Goal: Check status: Check status

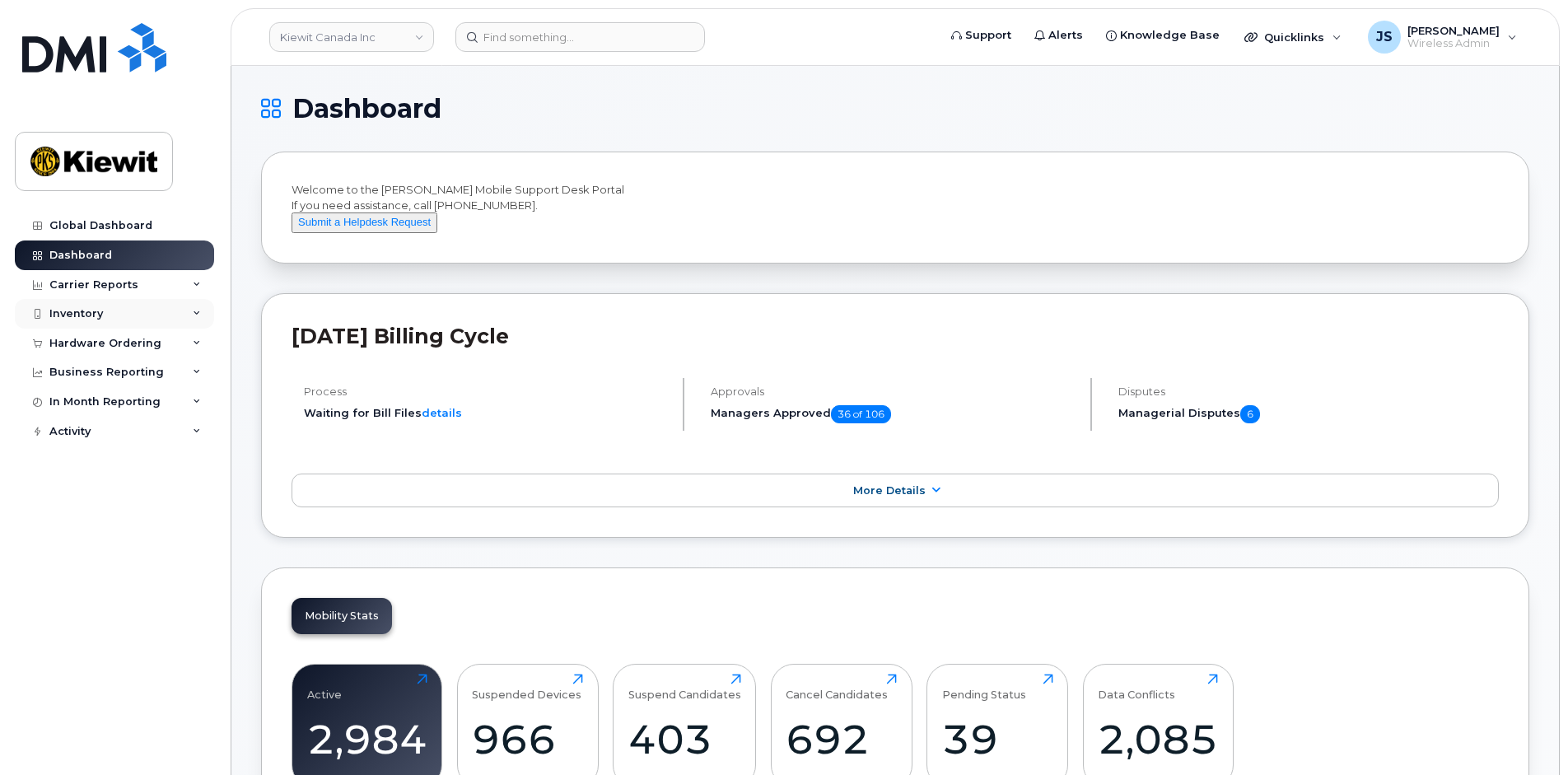
click at [90, 314] on div "Inventory" at bounding box center [76, 313] width 54 height 13
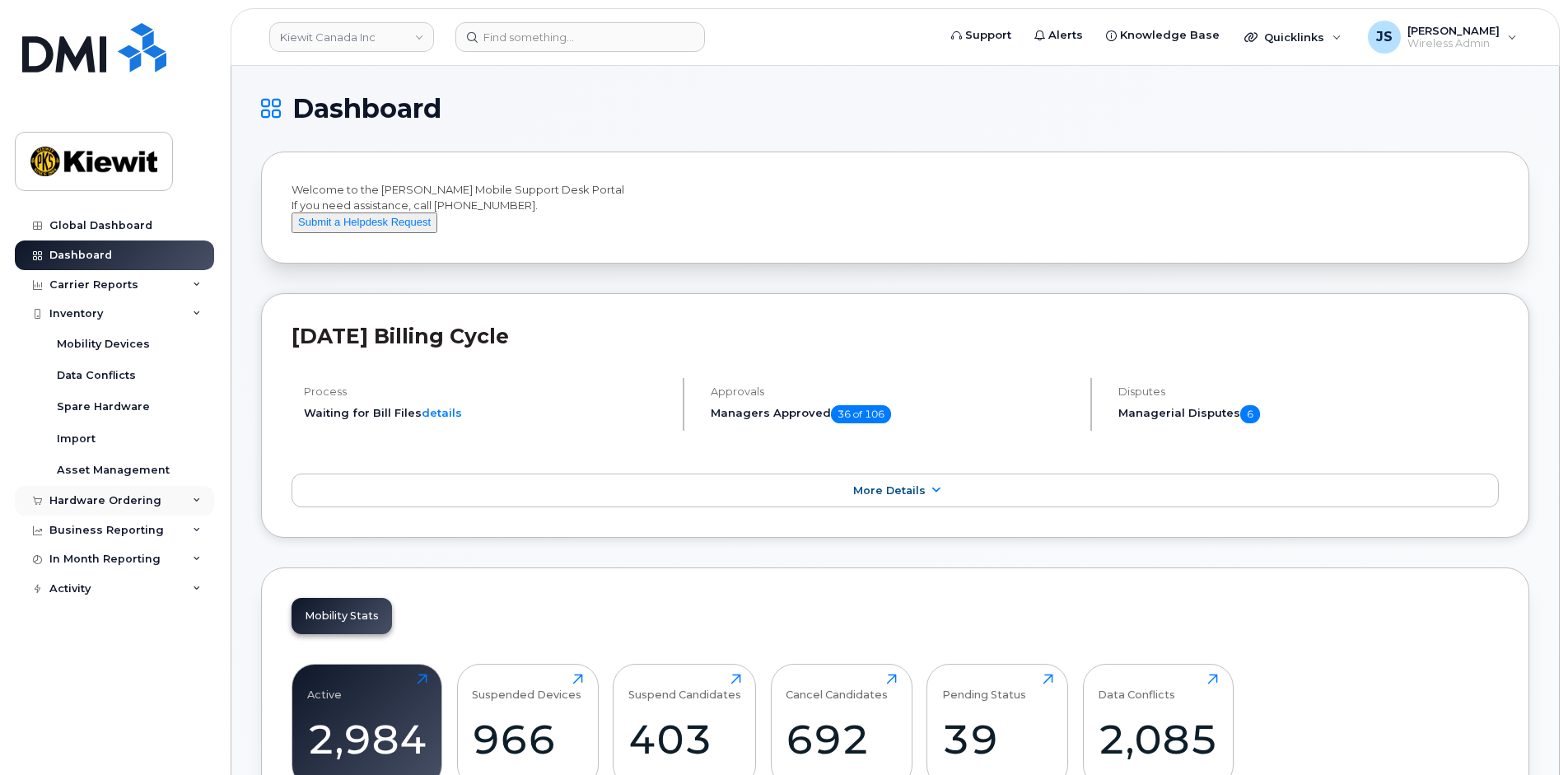
click at [66, 500] on div "Hardware Ordering" at bounding box center [106, 499] width 112 height 13
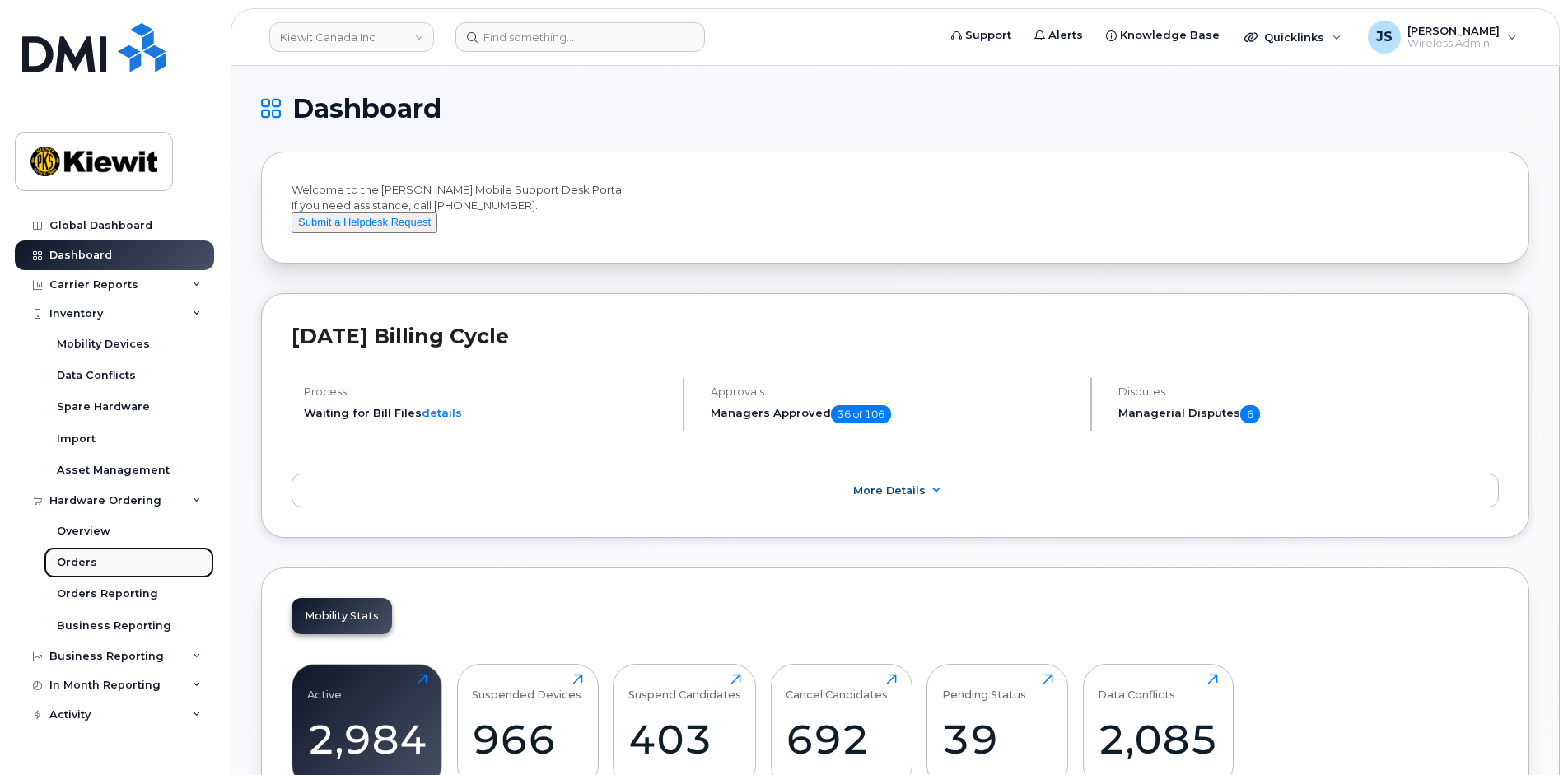
click at [80, 563] on div "Orders" at bounding box center [76, 562] width 40 height 15
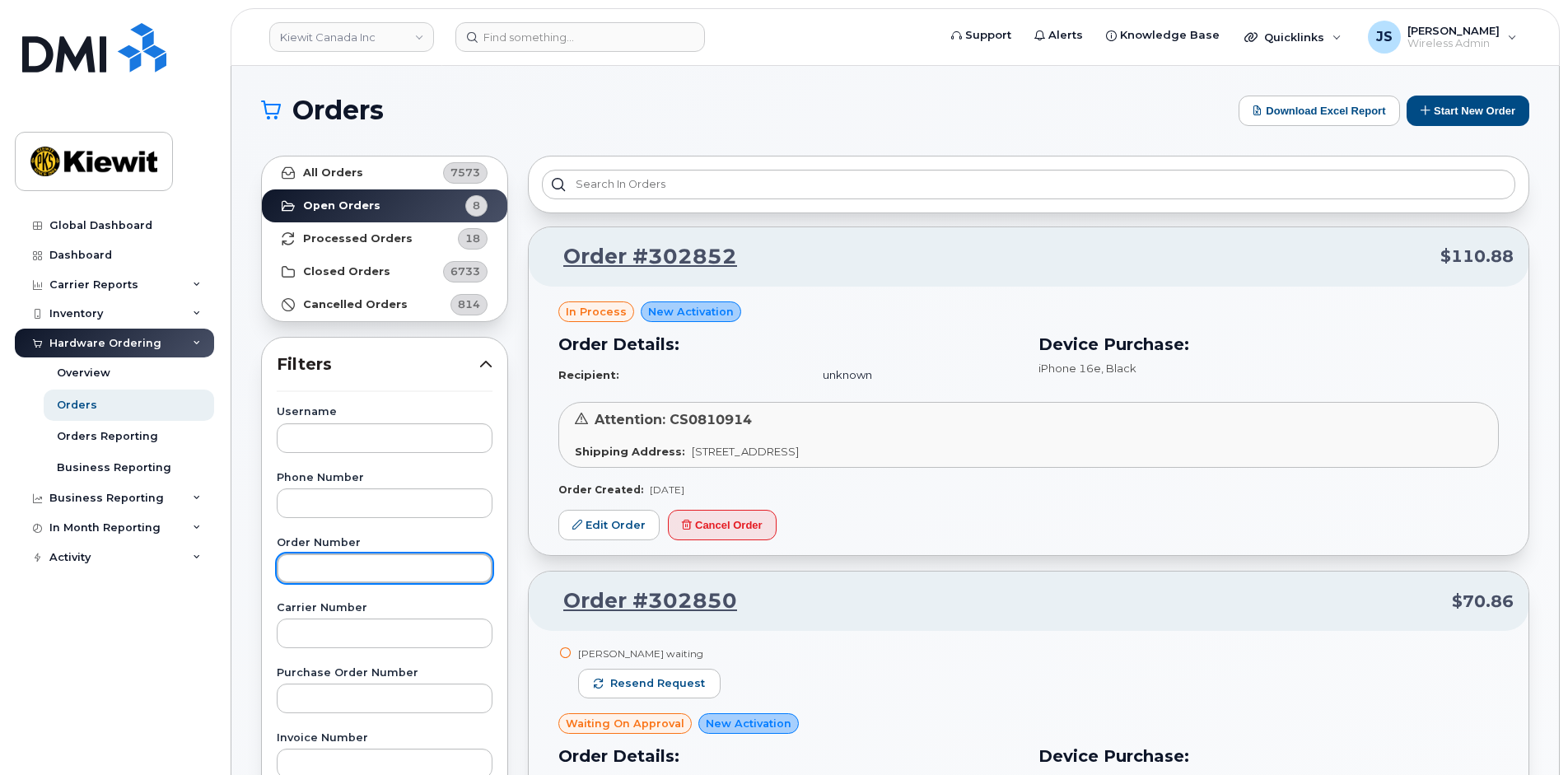
click at [316, 573] on input "text" at bounding box center [384, 568] width 216 height 29
paste input "302184"
type input "302184"
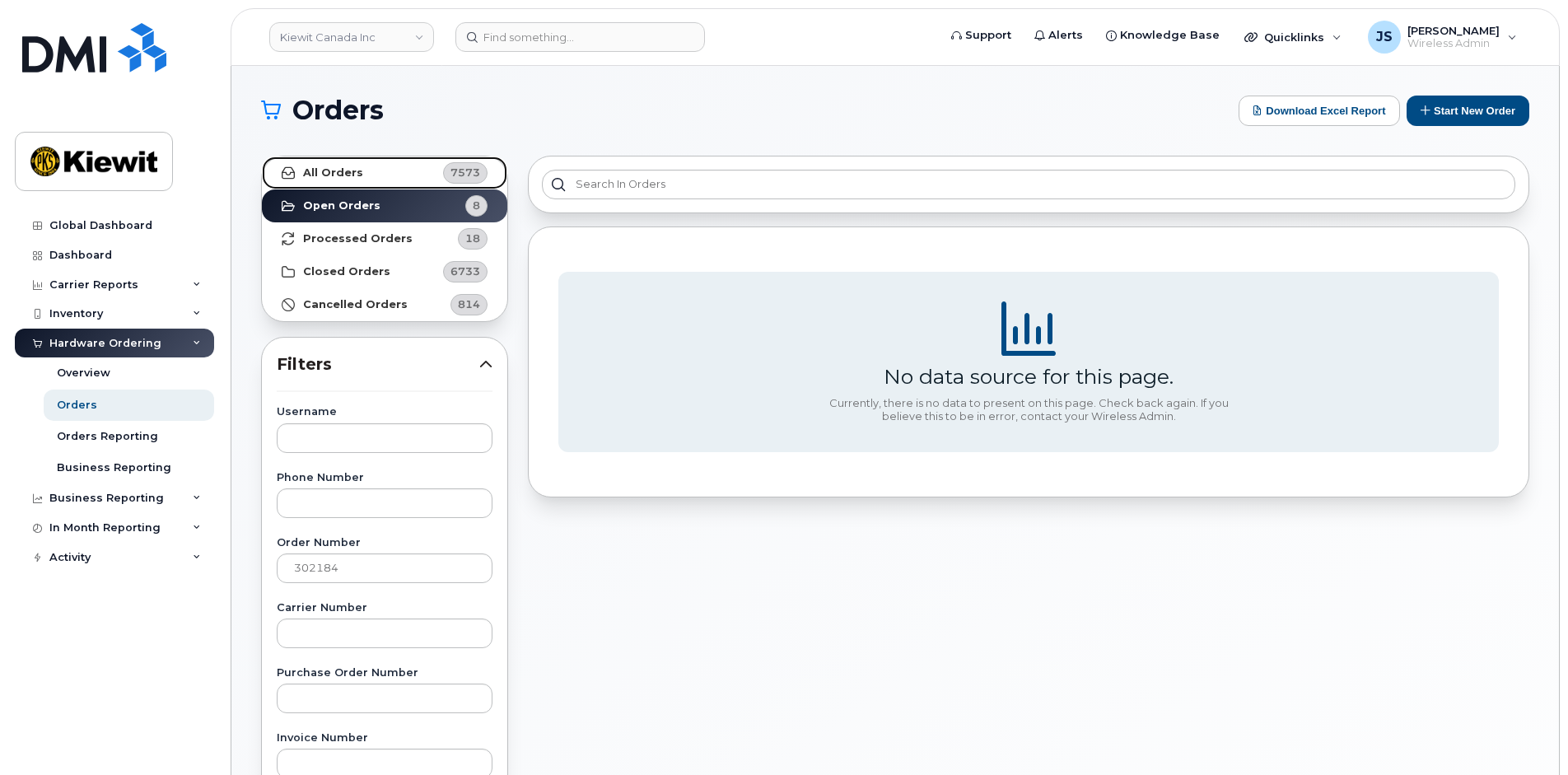
click at [353, 166] on strong "All Orders" at bounding box center [332, 172] width 60 height 13
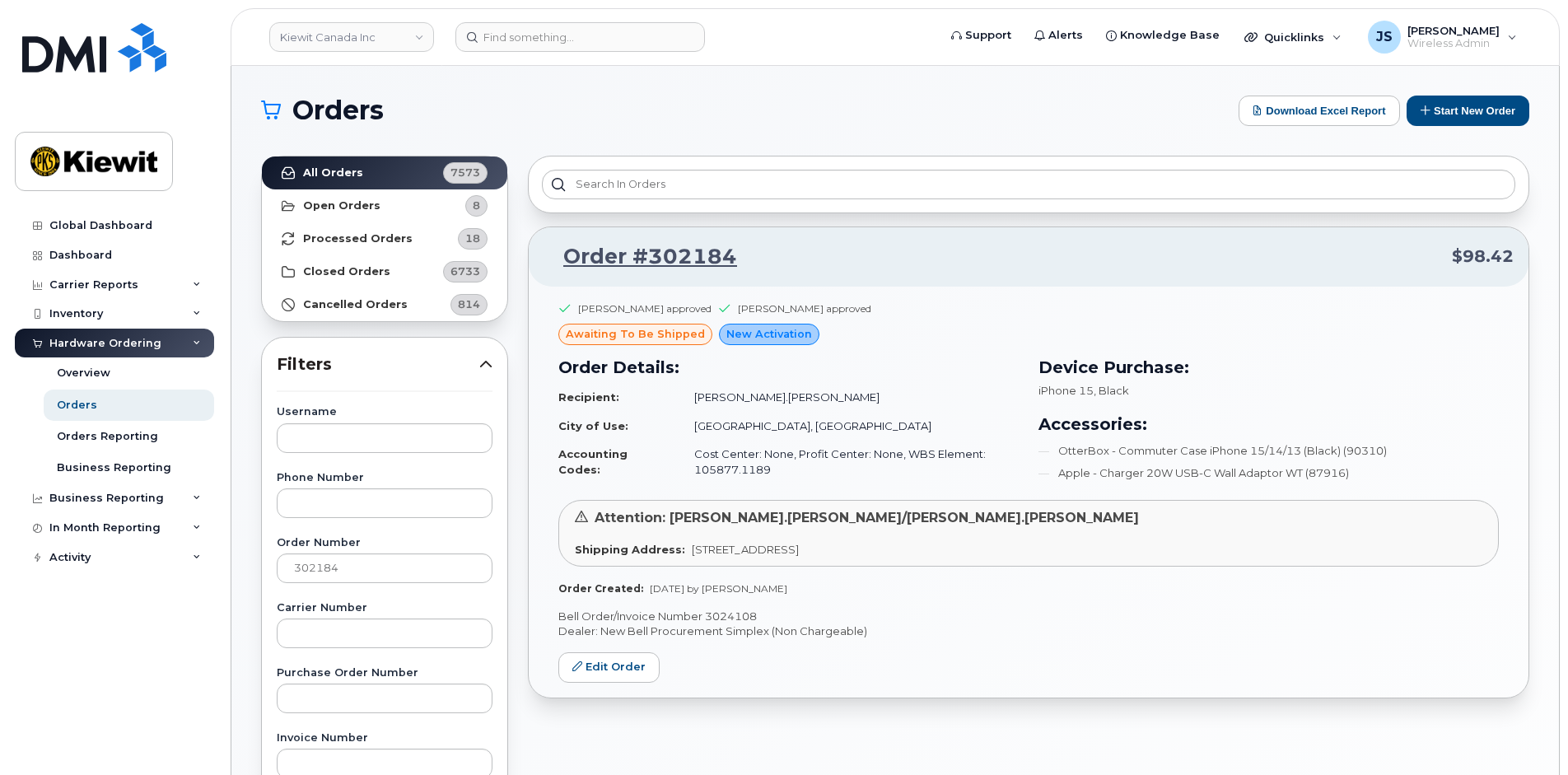
click at [295, 55] on header "[PERSON_NAME] Canada Inc Support Alerts Knowledge Base Quicklinks Suspend / Can…" at bounding box center [895, 36] width 1329 height 58
click at [312, 40] on link "Kiewit Canada Inc" at bounding box center [351, 37] width 164 height 29
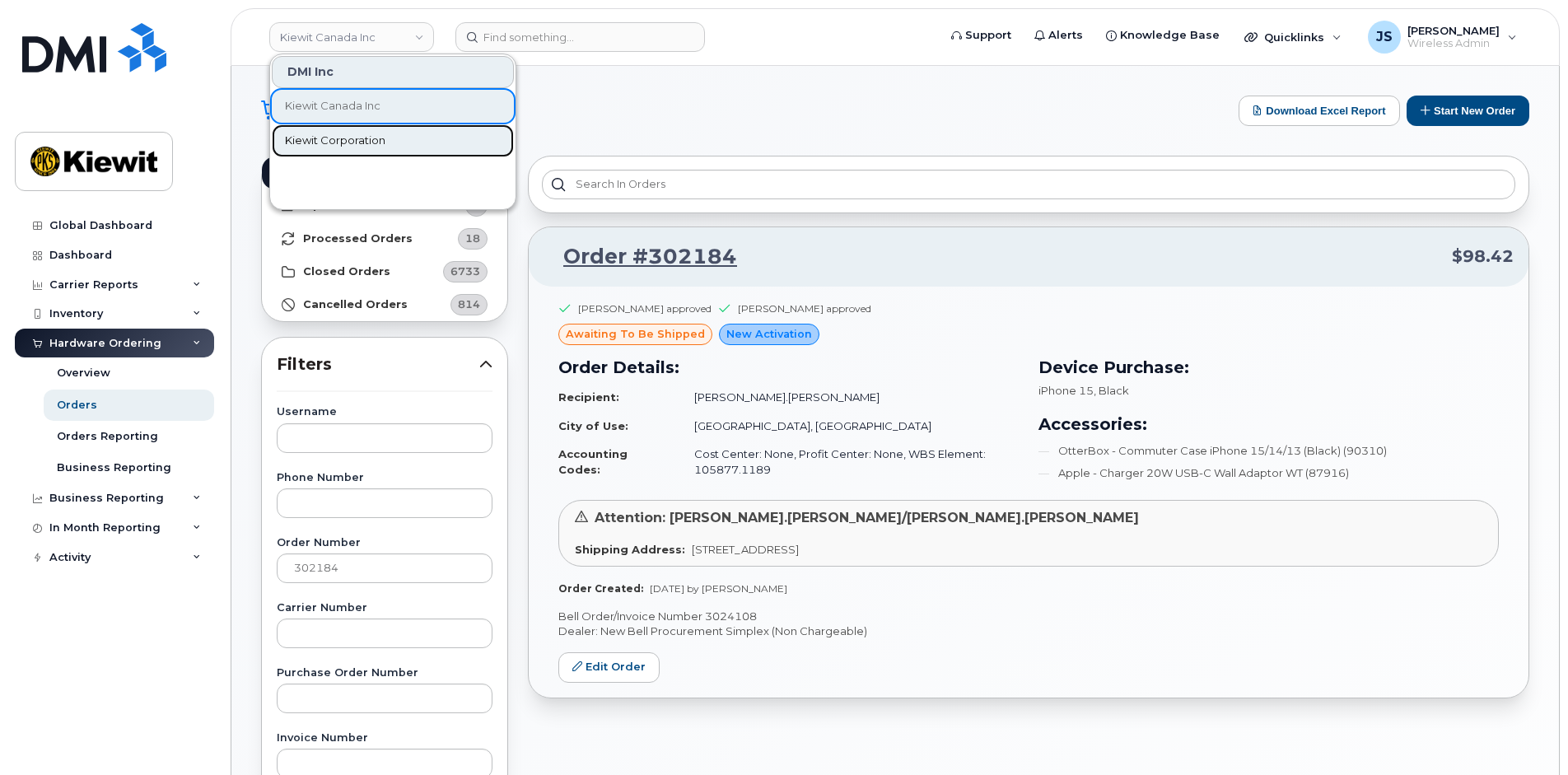
click at [331, 132] on link "Kiewit Corporation" at bounding box center [393, 141] width 242 height 33
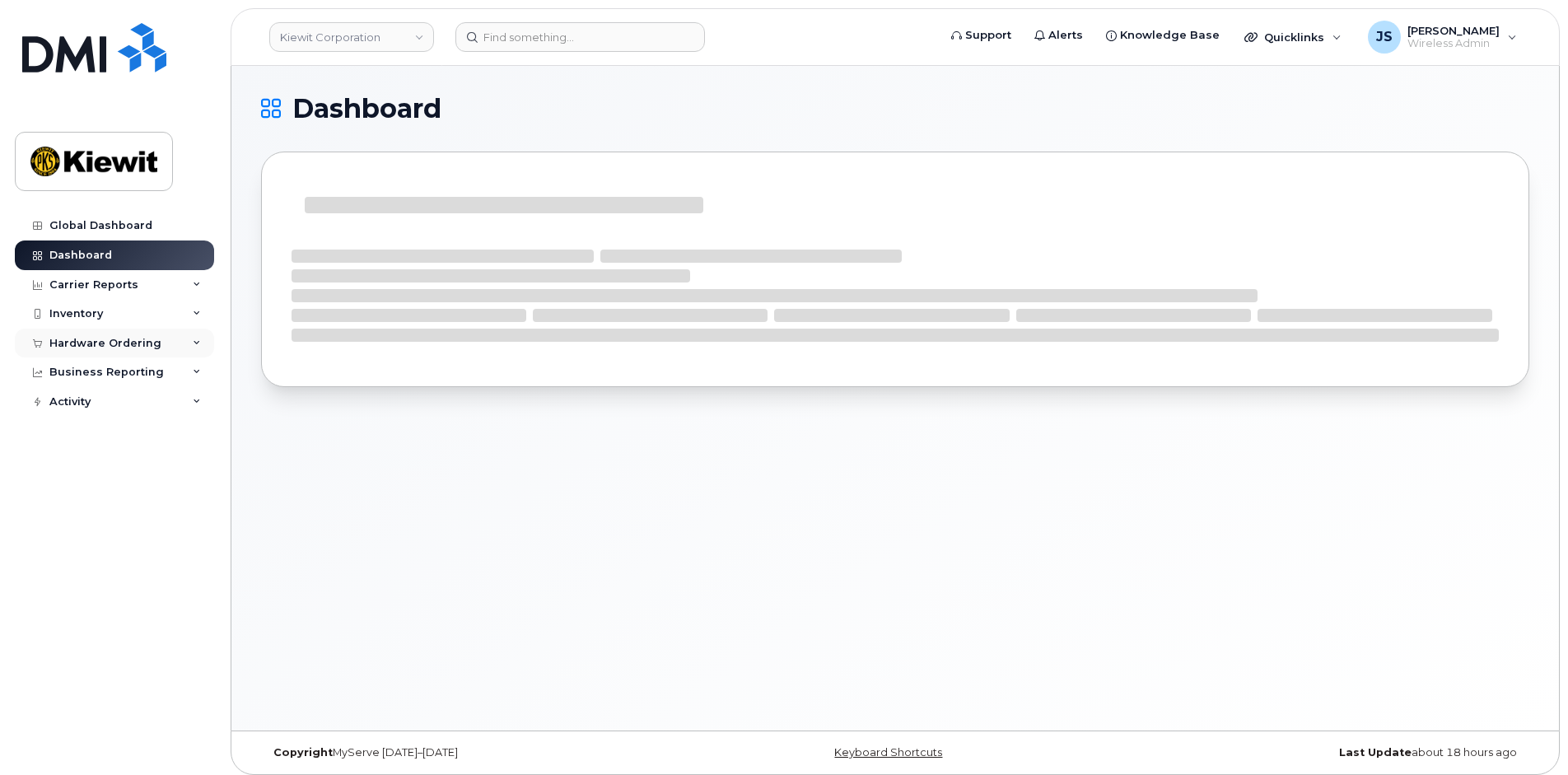
click at [83, 341] on div "Hardware Ordering" at bounding box center [106, 343] width 112 height 13
click at [96, 409] on link "Orders" at bounding box center [129, 405] width 170 height 31
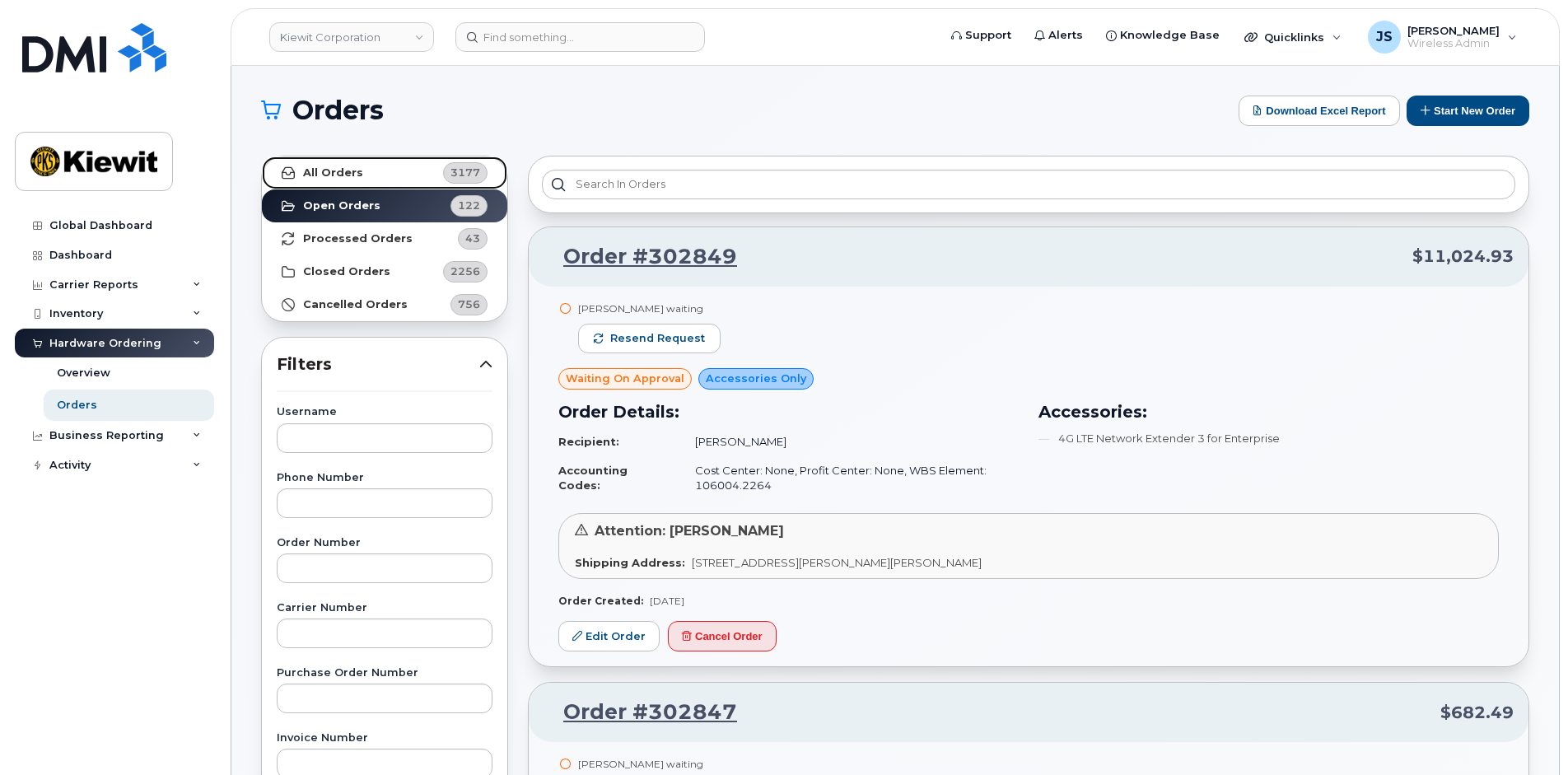
click at [338, 171] on strong "All Orders" at bounding box center [332, 172] width 60 height 13
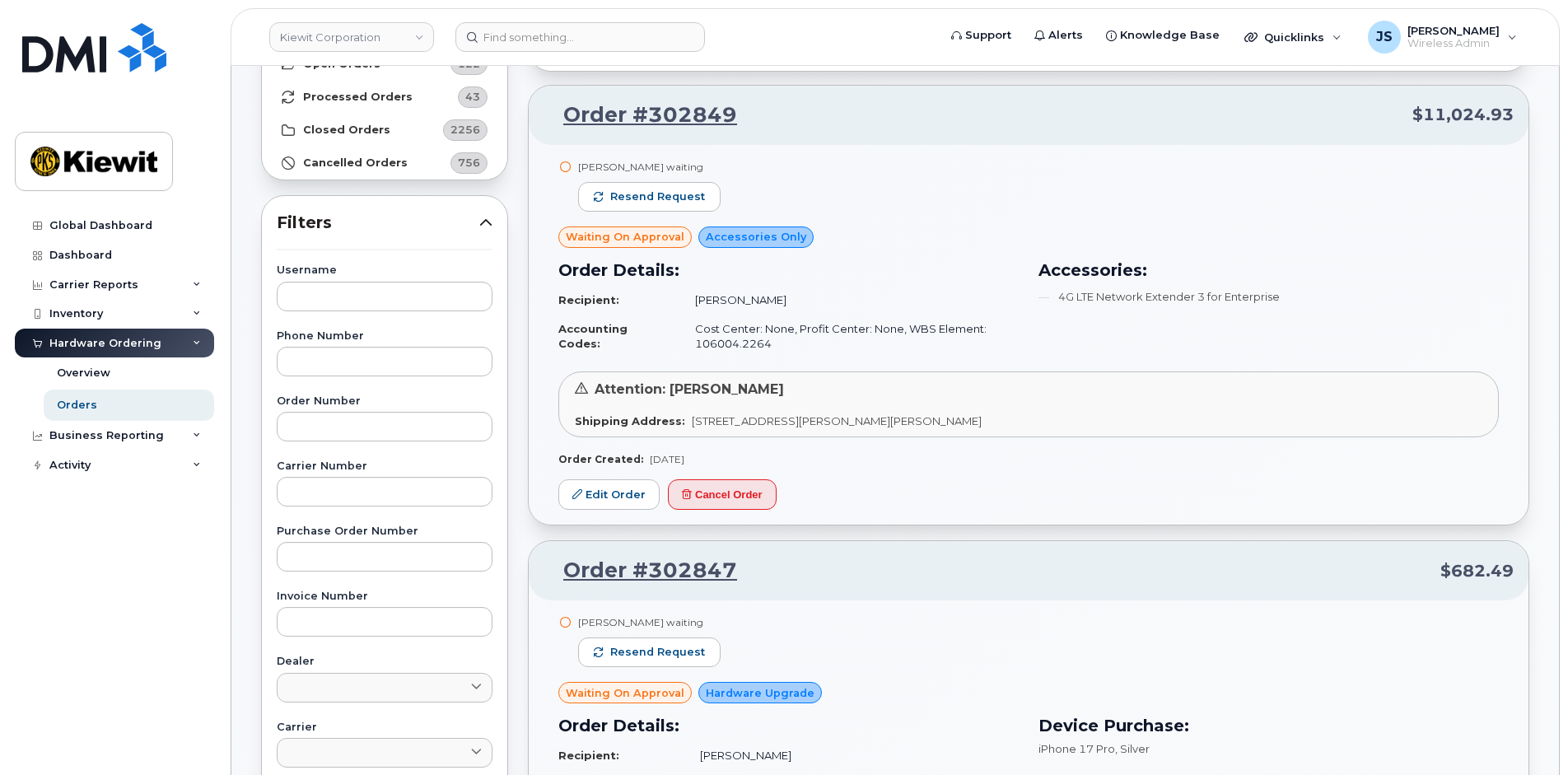
scroll to position [164, 0]
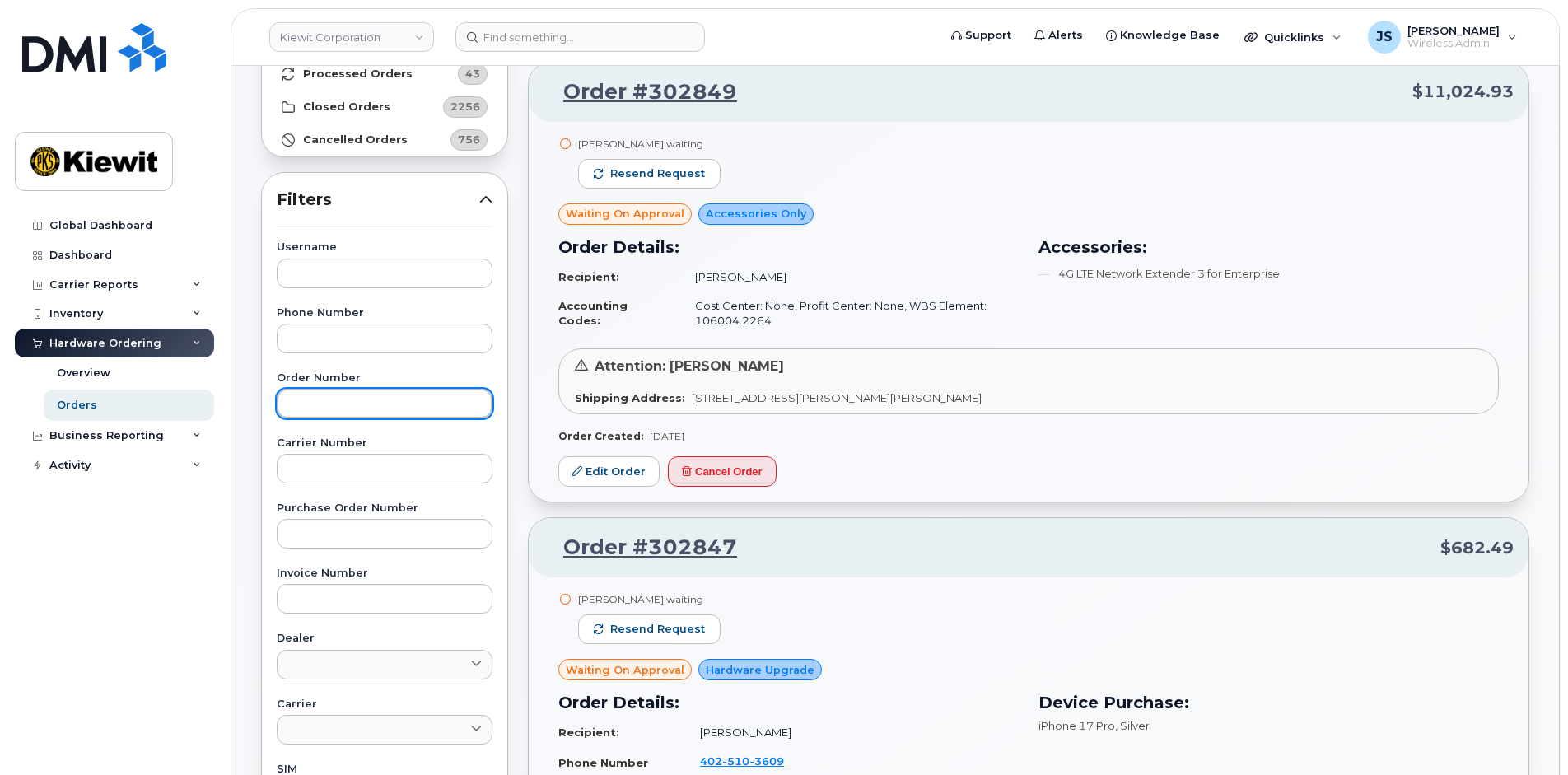
click at [320, 398] on input "text" at bounding box center [384, 404] width 216 height 29
paste input "302467"
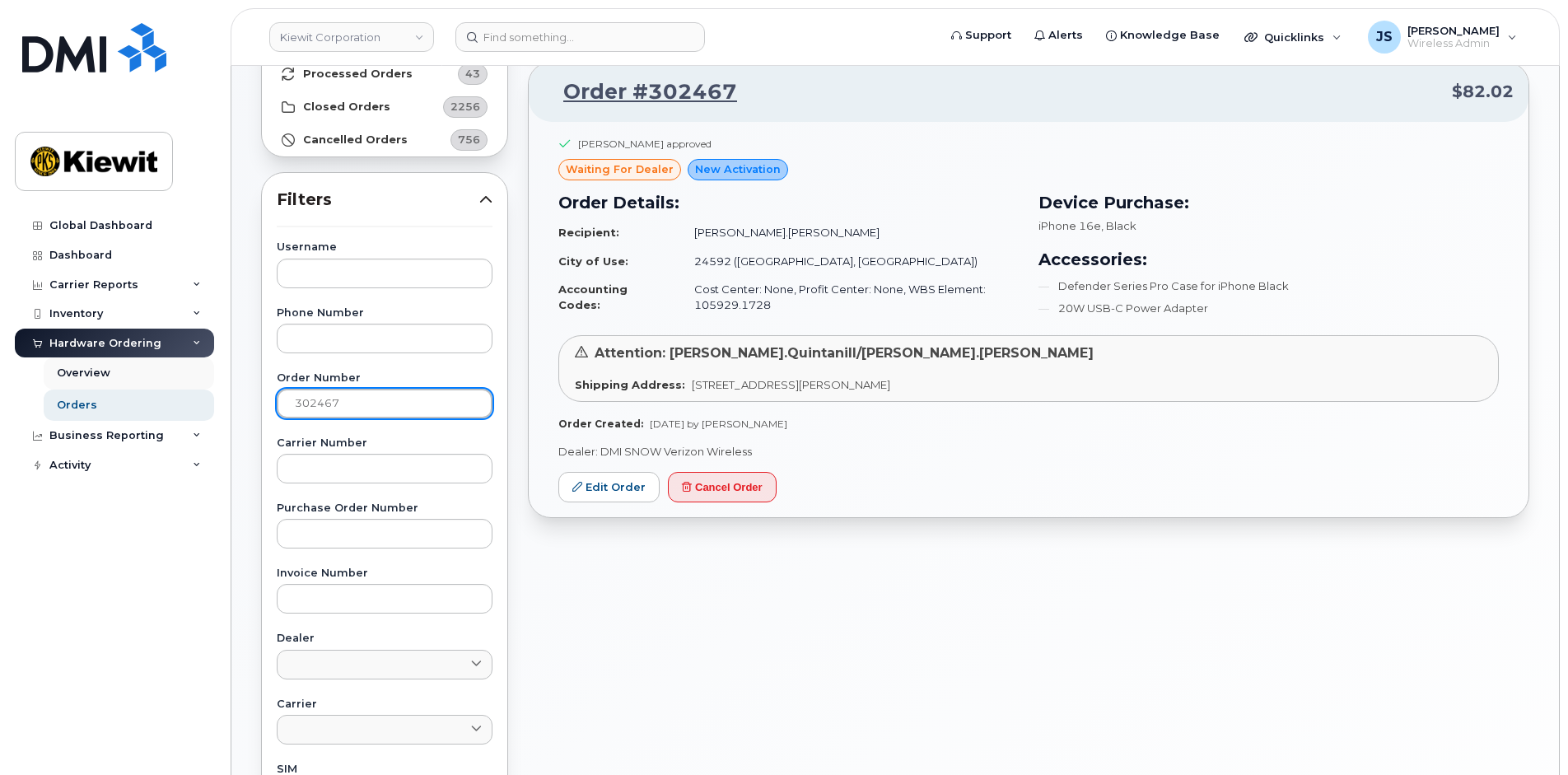
drag, startPoint x: 367, startPoint y: 407, endPoint x: 97, endPoint y: 378, distance: 271.6
click at [232, 387] on div "Kiewit Corporation Support Alerts Knowledge Base Quicklinks Suspend / Cancel De…" at bounding box center [895, 530] width 1328 height 1257
paste input "12"
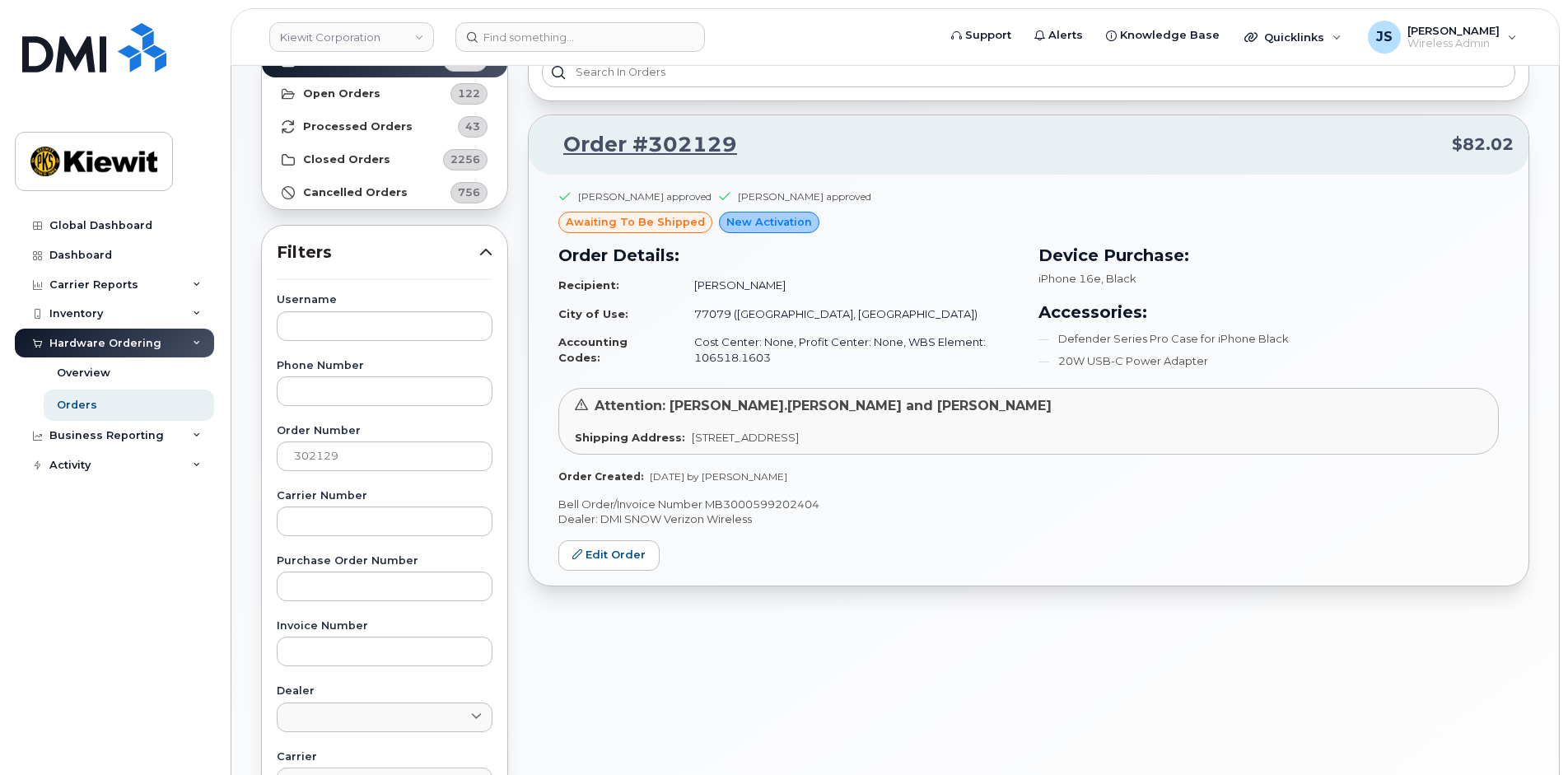
scroll to position [82, 0]
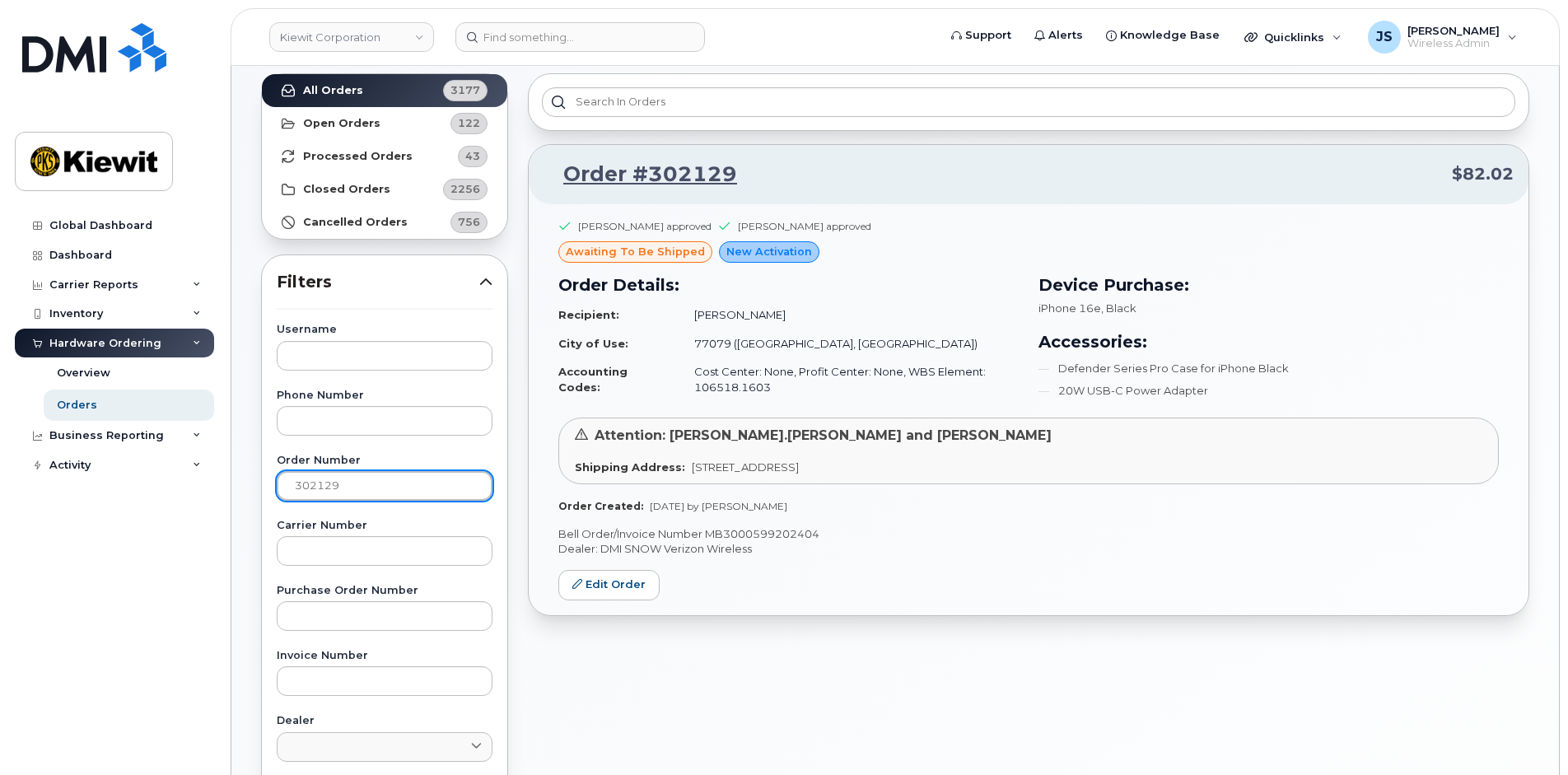
drag, startPoint x: 351, startPoint y: 471, endPoint x: 270, endPoint y: 464, distance: 81.3
click at [271, 477] on div "Username Phone Number Order Number 302129 Carrier Number Purchase Order Number …" at bounding box center [384, 706] width 255 height 762
paste input "471"
type input "302471"
